Goal: Browse casually

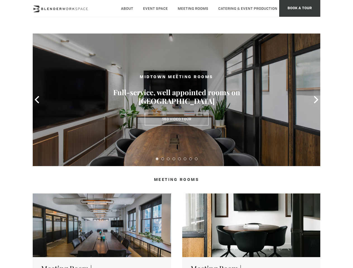
click at [37, 100] on icon at bounding box center [36, 99] width 7 height 7
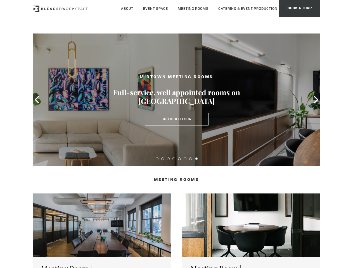
click at [316, 100] on icon at bounding box center [315, 99] width 7 height 7
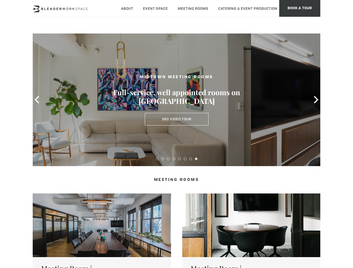
click at [157, 159] on button at bounding box center [157, 159] width 3 height 3
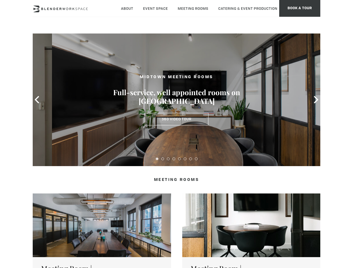
click at [163, 159] on button at bounding box center [162, 159] width 3 height 3
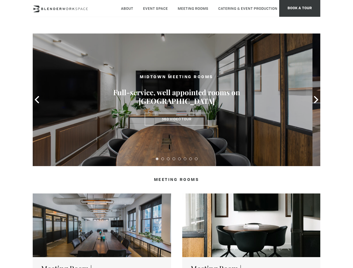
click at [168, 159] on button at bounding box center [168, 159] width 3 height 3
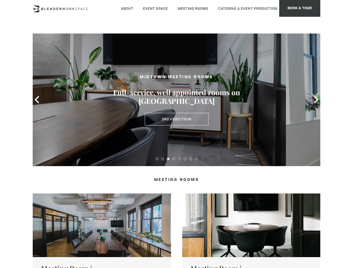
click at [174, 159] on button at bounding box center [173, 159] width 3 height 3
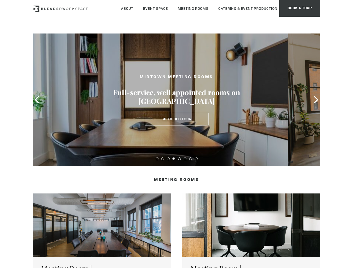
click at [179, 159] on button at bounding box center [179, 159] width 3 height 3
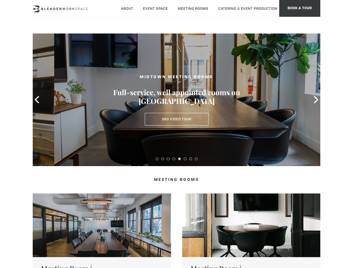
click at [185, 159] on button at bounding box center [185, 159] width 3 height 3
click at [191, 159] on button at bounding box center [190, 159] width 3 height 3
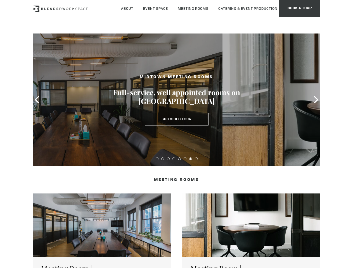
click at [196, 159] on button at bounding box center [196, 159] width 3 height 3
